Goal: Use online tool/utility: Utilize a website feature to perform a specific function

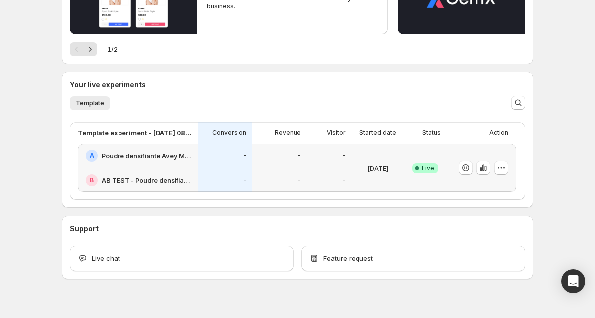
scroll to position [156, 0]
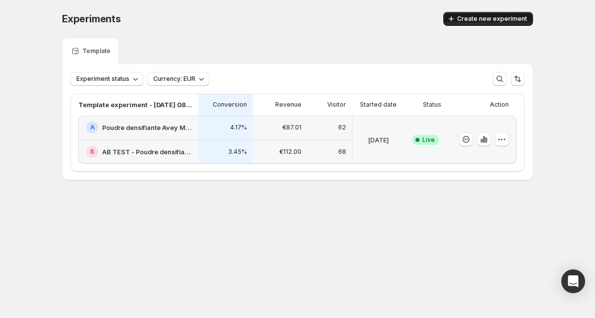
click at [490, 21] on span "Create new experiment" at bounding box center [492, 19] width 70 height 8
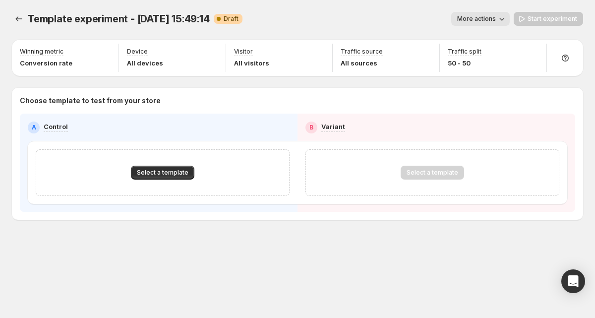
click at [150, 19] on span "Template experiment - [DATE] 15:49:14" at bounding box center [119, 19] width 182 height 12
click at [134, 16] on span "Template experiment - [DATE] 15:49:14" at bounding box center [119, 19] width 182 height 12
click at [493, 13] on button "More actions" at bounding box center [480, 19] width 59 height 14
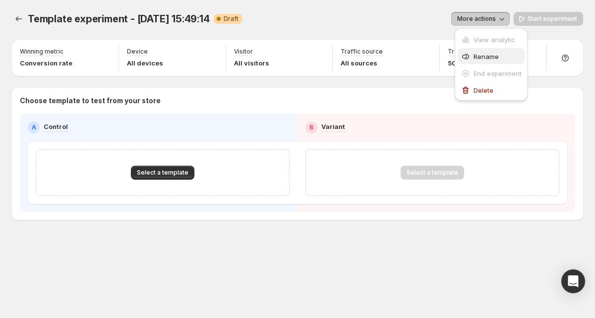
click at [484, 58] on span "Rename" at bounding box center [486, 57] width 25 height 8
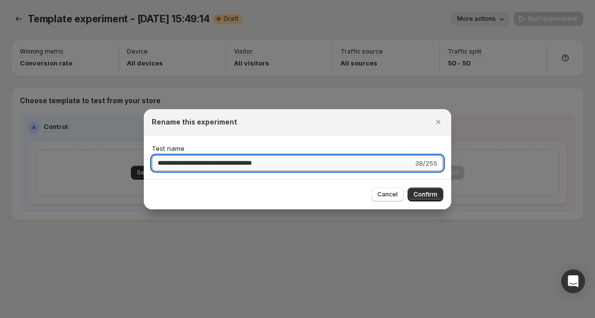
drag, startPoint x: 330, startPoint y: 162, endPoint x: 156, endPoint y: 155, distance: 174.2
click at [156, 155] on input "**********" at bounding box center [282, 163] width 261 height 16
click at [394, 193] on span "Cancel" at bounding box center [387, 194] width 20 height 8
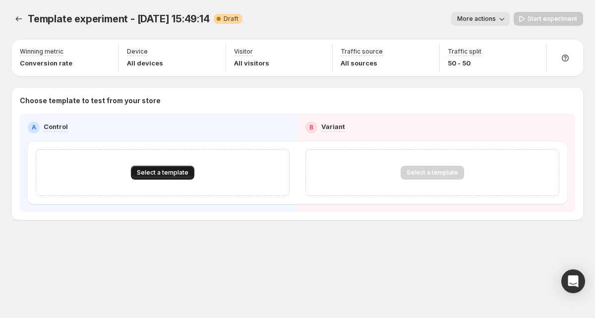
click at [168, 171] on span "Select a template" at bounding box center [163, 173] width 52 height 8
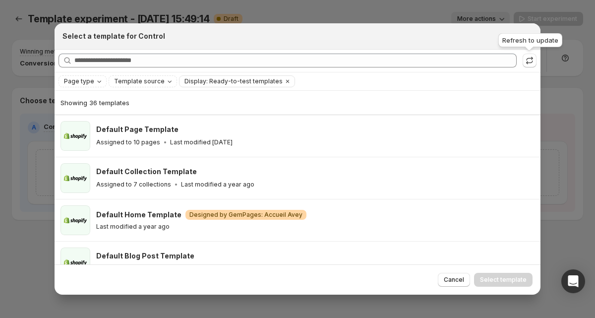
click at [527, 39] on div "Refresh to update" at bounding box center [530, 42] width 68 height 22
click at [531, 40] on icon "Close" at bounding box center [528, 36] width 10 height 10
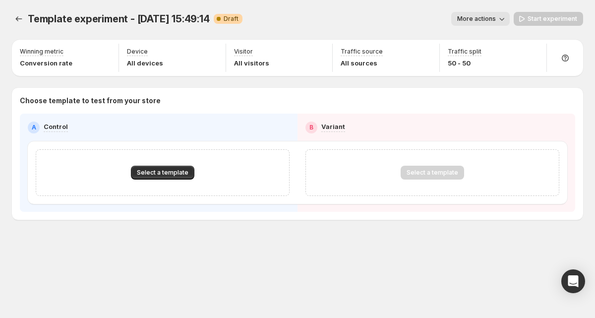
click at [528, 35] on div "Template experiment - Sep 21, 15:49:14. This page is ready Template experiment …" at bounding box center [297, 19] width 571 height 38
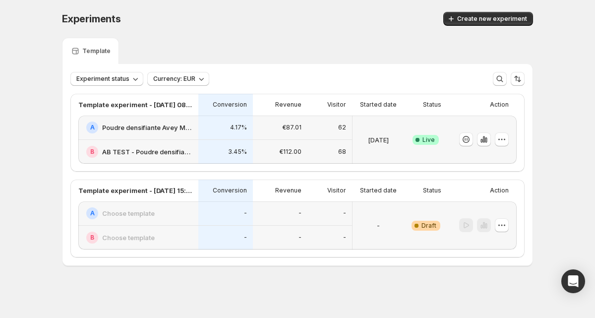
click at [399, 215] on div "-" at bounding box center [379, 225] width 44 height 36
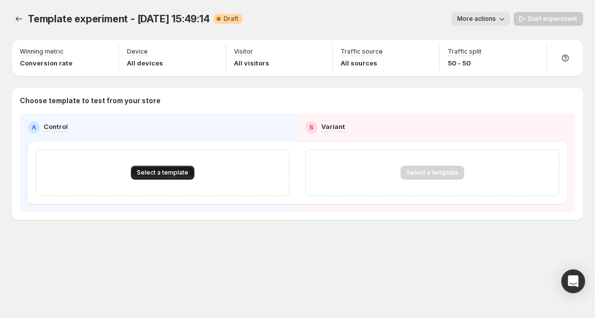
click at [168, 170] on span "Select a template" at bounding box center [163, 173] width 52 height 8
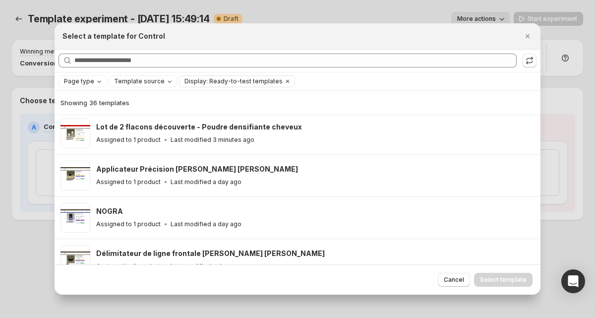
scroll to position [171, 0]
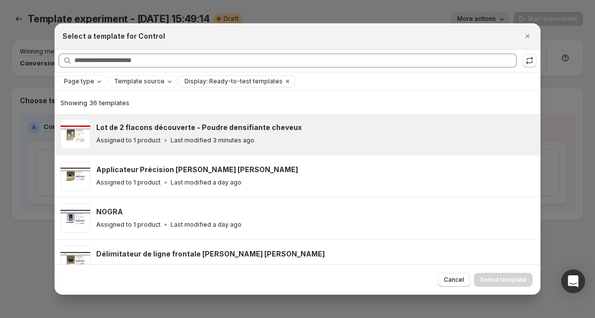
click at [225, 141] on p "Last modified 3 minutes ago" at bounding box center [213, 140] width 84 height 8
click at [491, 281] on span "Select template" at bounding box center [503, 280] width 47 height 8
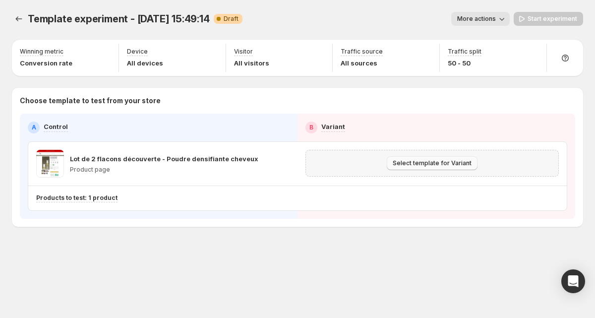
click at [402, 167] on button "Select template for Variant" at bounding box center [432, 163] width 91 height 14
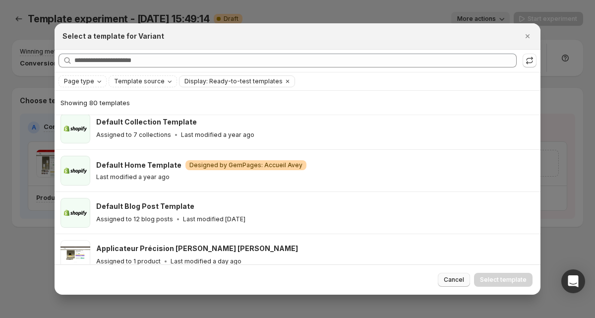
click at [462, 279] on span "Cancel" at bounding box center [454, 280] width 20 height 8
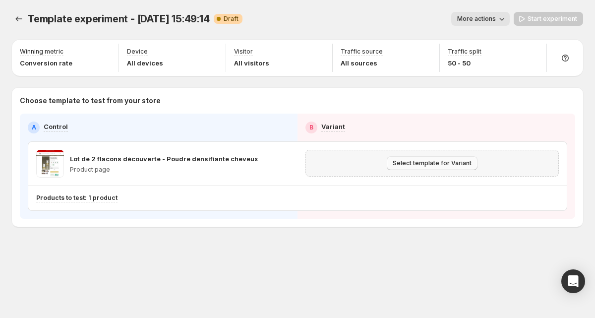
click at [418, 164] on span "Select template for Variant" at bounding box center [432, 163] width 79 height 8
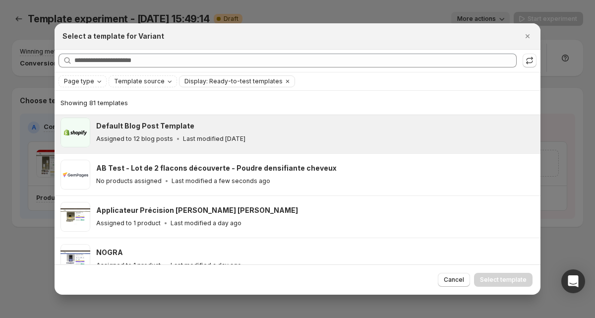
scroll to position [176, 0]
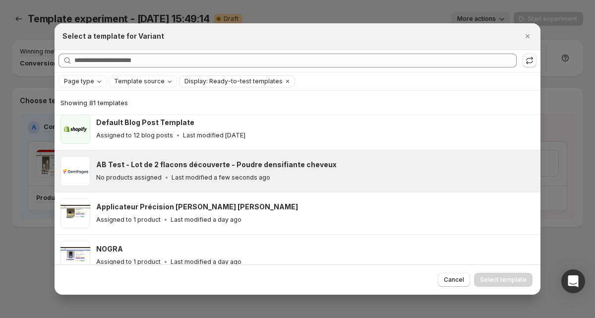
click at [263, 165] on h3 "AB Test - Lot de 2 flacons découverte - Poudre densifiante cheveux" at bounding box center [216, 165] width 240 height 10
click at [490, 279] on span "Select template" at bounding box center [503, 280] width 47 height 8
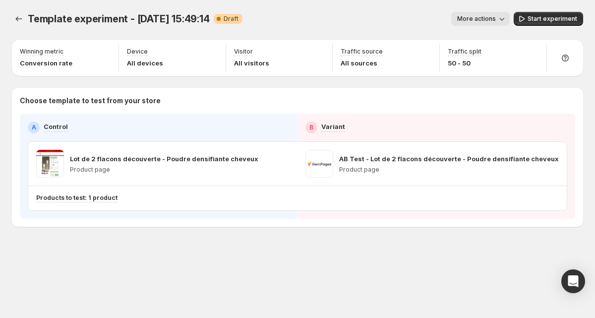
scroll to position [133, 0]
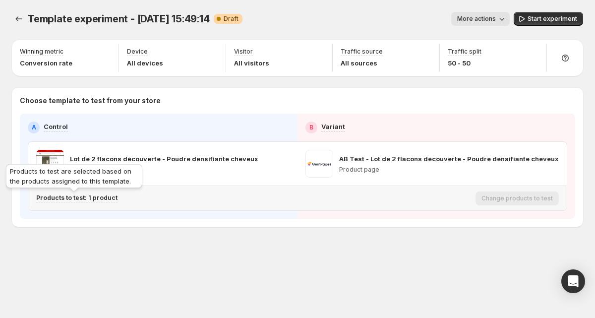
click at [82, 196] on p "Products to test: 1 product" at bounding box center [76, 198] width 81 height 8
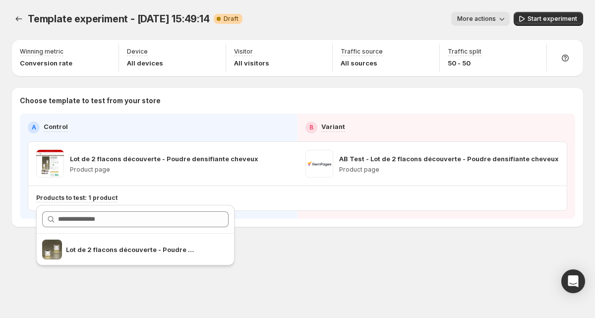
click at [417, 273] on div "Template experiment - Sep 21, 15:49:14. This page is ready Template experiment …" at bounding box center [297, 140] width 595 height 280
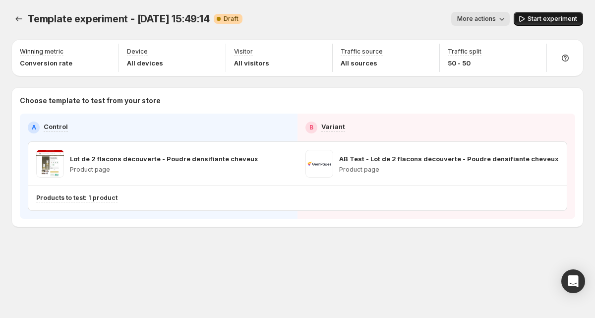
click at [534, 18] on span "Start experiment" at bounding box center [553, 19] width 50 height 8
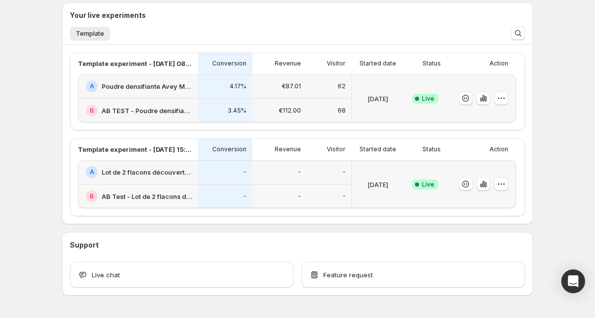
scroll to position [224, 0]
click at [503, 186] on icon "button" at bounding box center [501, 183] width 10 height 10
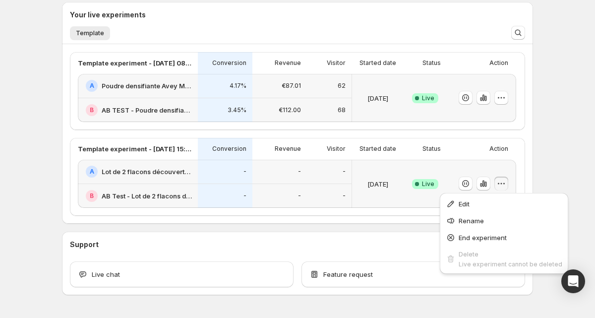
click at [344, 168] on p "-" at bounding box center [344, 172] width 3 height 8
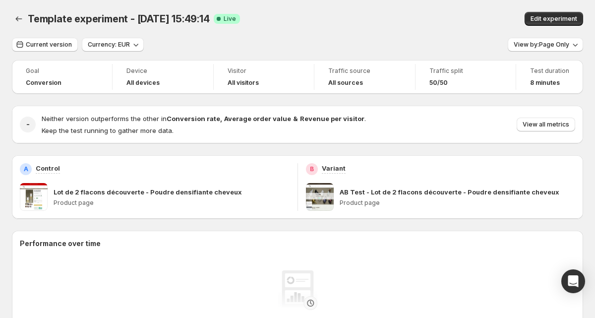
click at [416, 31] on div "Template experiment - Sep 21, 15:49:14. This page is ready Template experiment …" at bounding box center [297, 19] width 571 height 38
click at [422, 16] on div "Edit experiment" at bounding box center [483, 19] width 199 height 14
click at [407, 50] on div "Current version Currency: EUR View by: Page Only" at bounding box center [297, 45] width 571 height 14
click at [411, 83] on div "Traffic source All sources" at bounding box center [364, 77] width 101 height 26
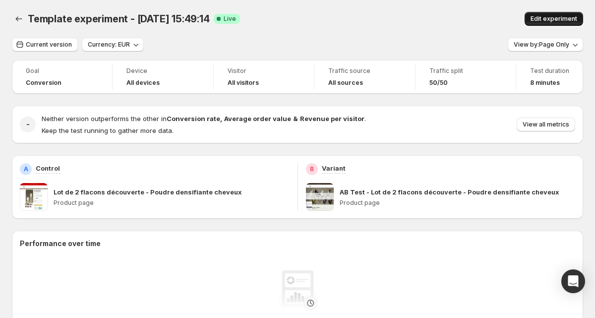
click at [553, 19] on span "Edit experiment" at bounding box center [554, 19] width 47 height 8
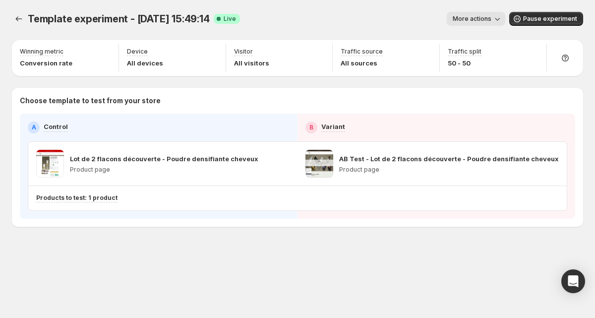
click at [495, 19] on icon "button" at bounding box center [497, 19] width 10 height 10
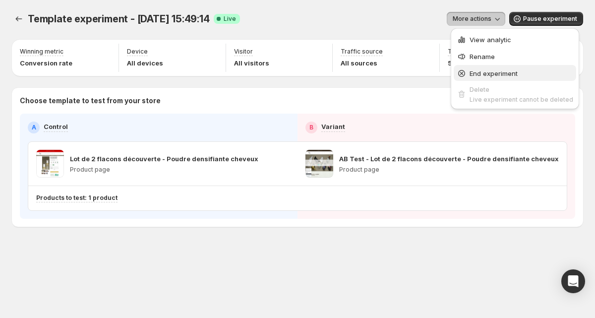
click at [479, 72] on span "End experiment" at bounding box center [494, 73] width 48 height 8
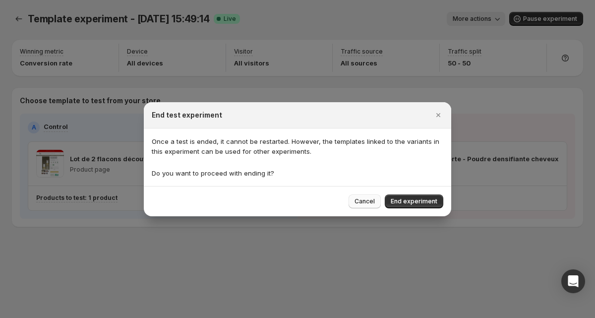
click at [373, 199] on span "Cancel" at bounding box center [365, 201] width 20 height 8
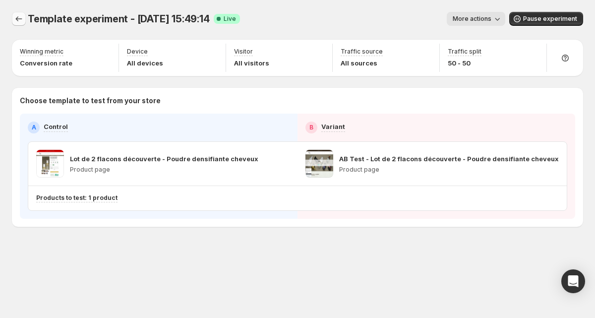
click at [20, 18] on icon "Experiments" at bounding box center [19, 19] width 10 height 10
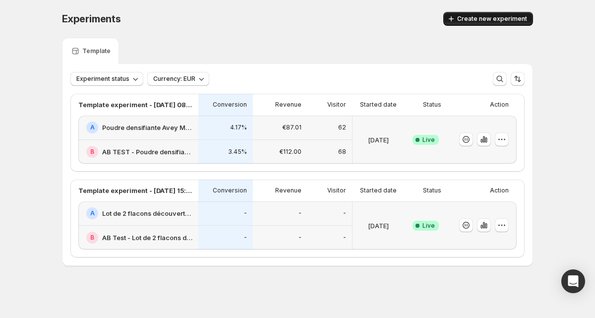
click at [493, 24] on button "Create new experiment" at bounding box center [488, 19] width 90 height 14
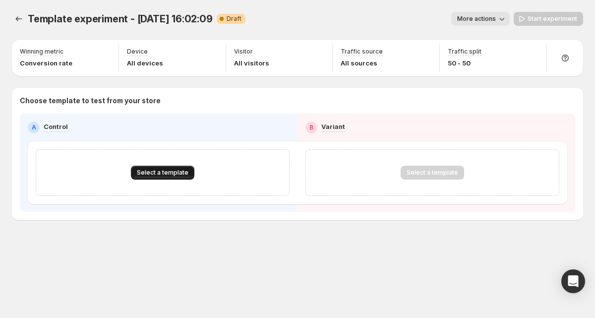
click at [177, 171] on span "Select a template" at bounding box center [163, 173] width 52 height 8
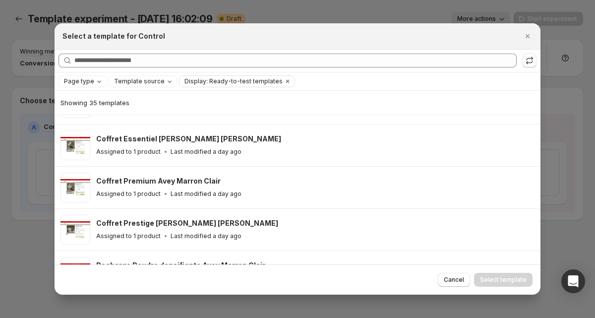
scroll to position [329, 0]
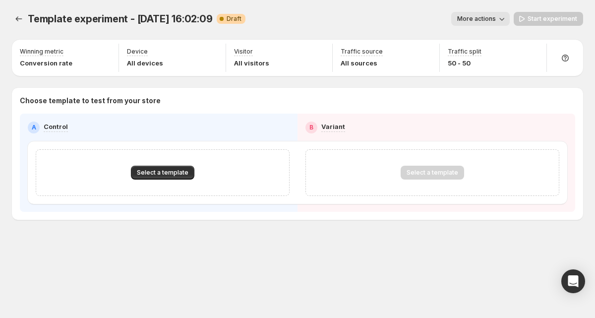
click at [499, 19] on icon "button" at bounding box center [502, 19] width 10 height 10
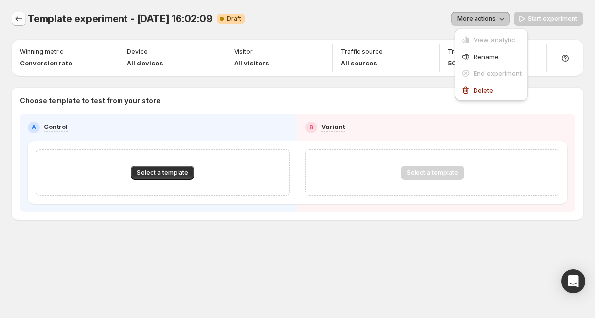
click at [12, 13] on button "Experiments" at bounding box center [19, 19] width 14 height 14
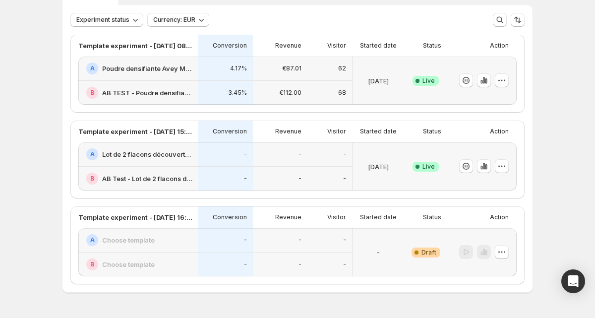
scroll to position [87, 0]
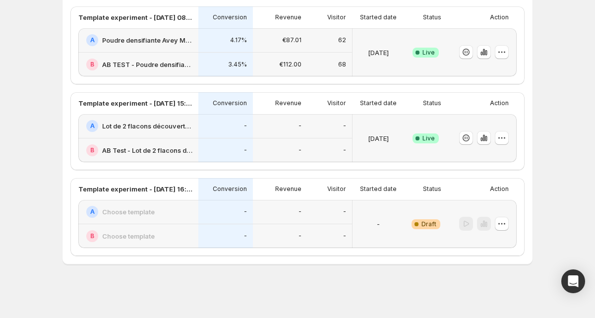
click at [398, 231] on div "-" at bounding box center [379, 224] width 44 height 36
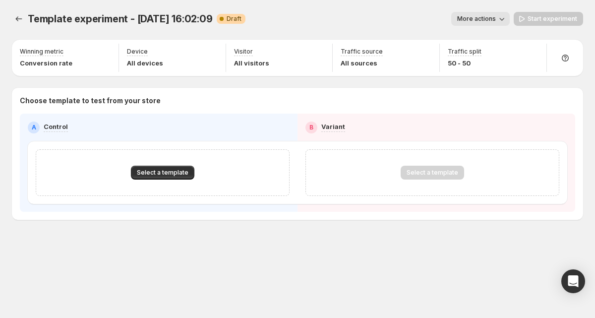
click at [165, 181] on div "Select a template" at bounding box center [163, 172] width 254 height 47
click at [165, 177] on button "Select a template" at bounding box center [162, 173] width 63 height 14
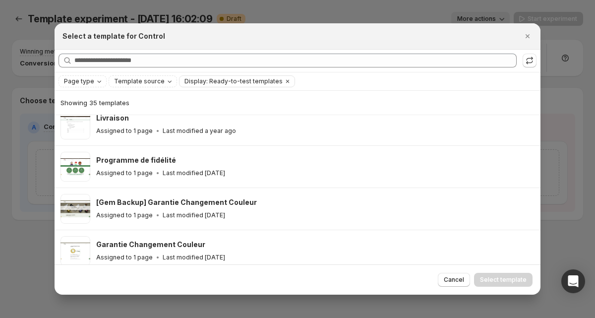
scroll to position [736, 0]
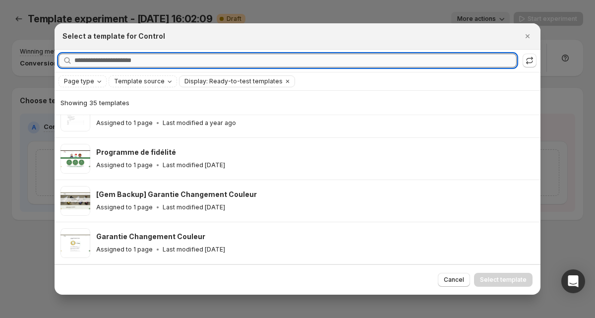
click at [149, 62] on input "Searching all templates" at bounding box center [295, 61] width 442 height 14
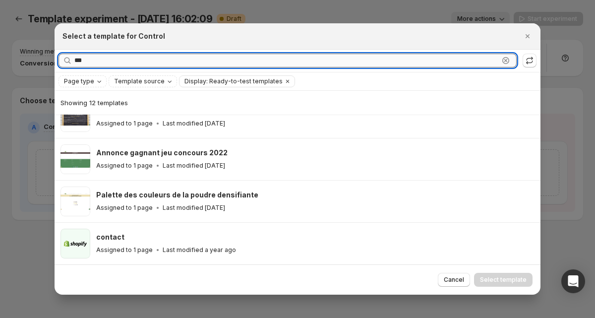
scroll to position [0, 0]
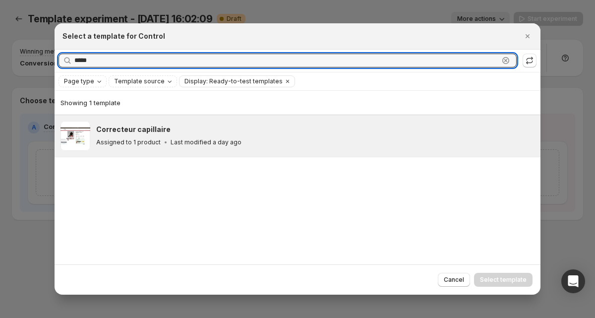
type input "*****"
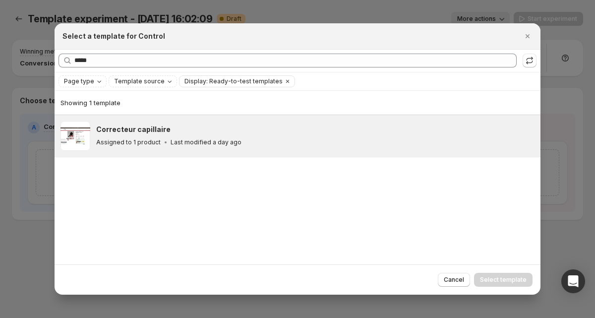
click at [224, 141] on p "Last modified a day ago" at bounding box center [206, 142] width 71 height 8
click at [496, 278] on span "Select template" at bounding box center [503, 280] width 47 height 8
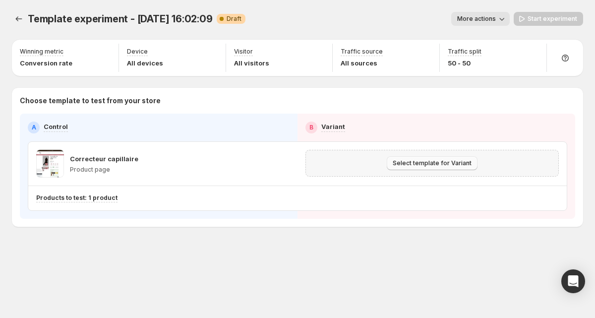
click at [415, 165] on span "Select template for Variant" at bounding box center [432, 163] width 79 height 8
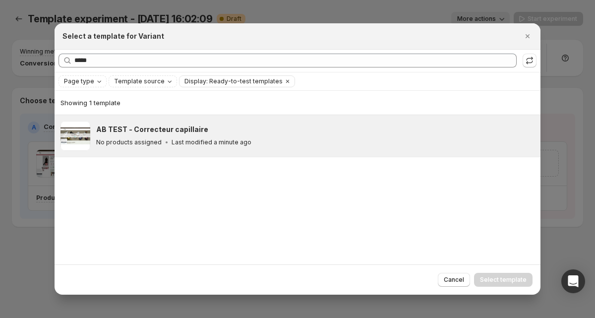
click at [222, 131] on div "AB TEST - Correcteur capillaire" at bounding box center [313, 129] width 435 height 10
click at [315, 138] on div "No products assigned Last modified a minute ago" at bounding box center [313, 142] width 435 height 10
click at [327, 142] on div "No products assigned Last modified a minute ago" at bounding box center [313, 142] width 435 height 10
click at [489, 279] on span "Select template" at bounding box center [503, 280] width 47 height 8
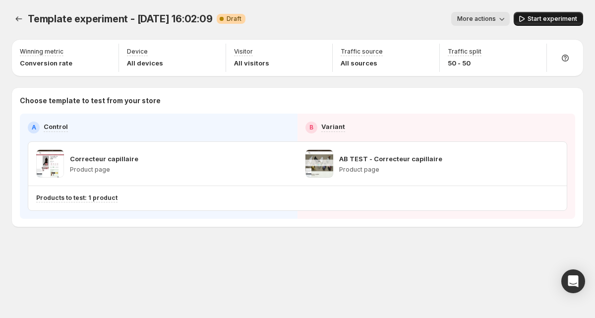
click at [531, 18] on span "Start experiment" at bounding box center [553, 19] width 50 height 8
